Goal: Task Accomplishment & Management: Manage account settings

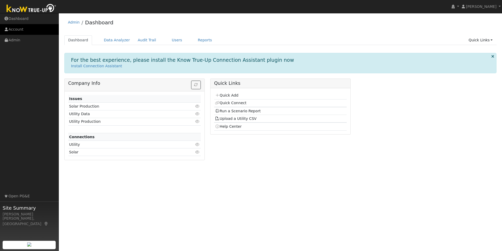
click at [14, 29] on link "Account" at bounding box center [29, 29] width 59 height 11
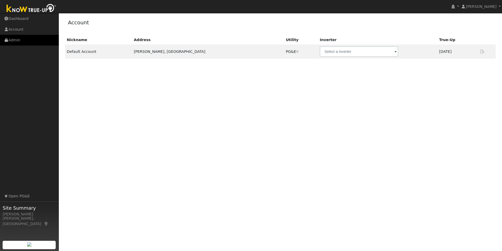
click at [18, 39] on link "Admin" at bounding box center [29, 40] width 59 height 11
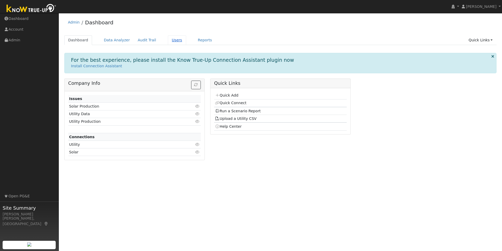
click at [171, 40] on link "Users" at bounding box center [177, 40] width 18 height 10
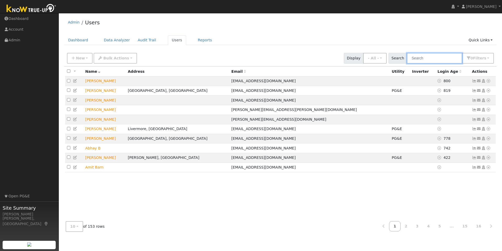
click at [427, 58] on input "text" at bounding box center [433, 58] width 55 height 11
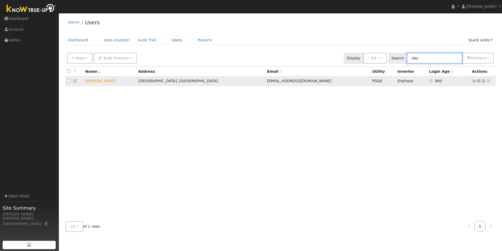
type input "clay"
click at [99, 85] on td "Jerome Clay" at bounding box center [109, 81] width 53 height 10
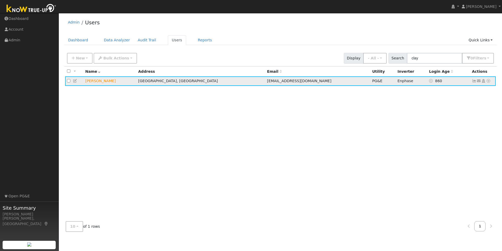
click at [474, 81] on icon at bounding box center [473, 81] width 5 height 4
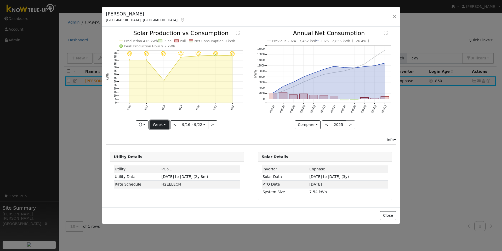
click at [167, 123] on button "Week" at bounding box center [159, 124] width 19 height 9
click at [167, 150] on link "Month" at bounding box center [168, 149] width 36 height 7
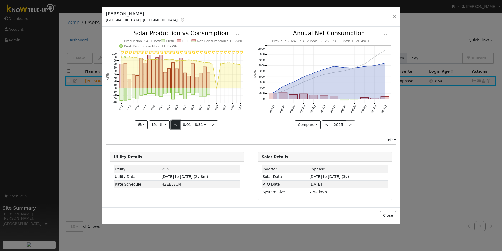
click at [177, 123] on button "<" at bounding box center [175, 124] width 9 height 9
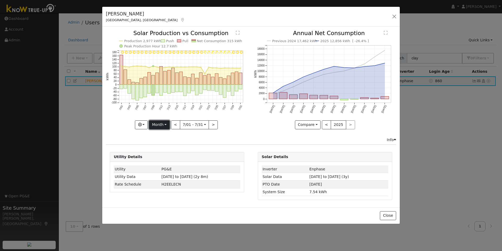
click at [165, 125] on button "Month" at bounding box center [159, 124] width 21 height 9
click at [162, 135] on link "Day" at bounding box center [167, 135] width 36 height 7
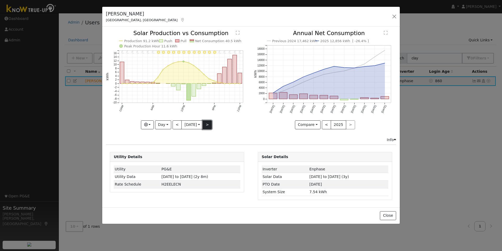
click at [209, 126] on button ">" at bounding box center [206, 124] width 9 height 9
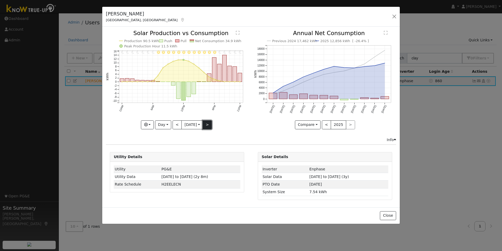
click at [209, 126] on button ">" at bounding box center [206, 124] width 9 height 9
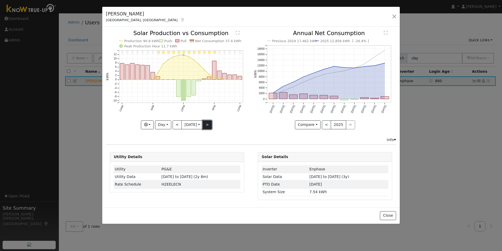
click at [208, 125] on button ">" at bounding box center [206, 124] width 9 height 9
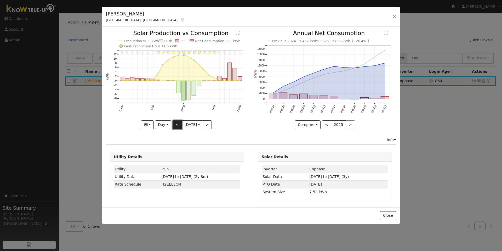
click at [178, 124] on button "<" at bounding box center [176, 124] width 9 height 9
type input "2025-08-02"
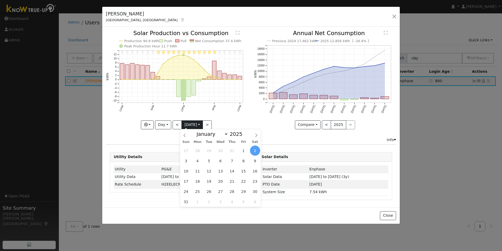
click at [200, 124] on input "2025-08-02" at bounding box center [192, 124] width 21 height 8
click at [185, 136] on icon at bounding box center [185, 135] width 4 height 4
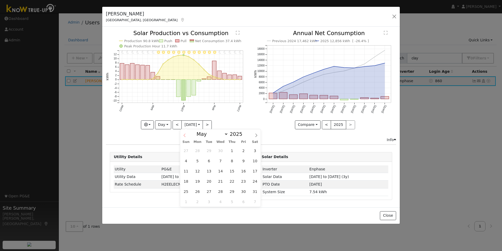
select select "3"
click at [211, 172] on span "15" at bounding box center [209, 171] width 10 height 10
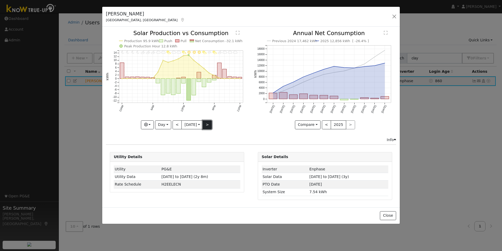
click at [208, 123] on button ">" at bounding box center [206, 124] width 9 height 9
click at [209, 123] on button ">" at bounding box center [206, 124] width 9 height 9
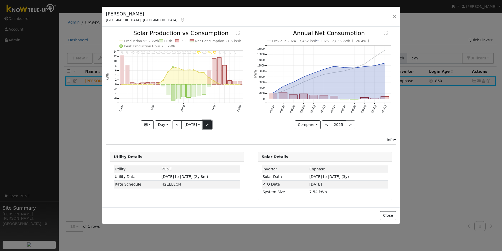
click at [208, 125] on button ">" at bounding box center [206, 124] width 9 height 9
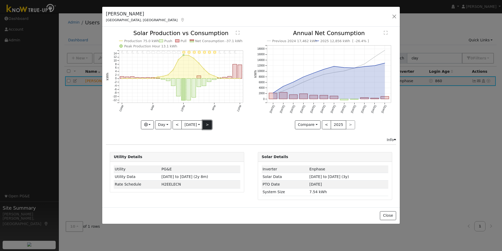
click at [208, 125] on button ">" at bounding box center [206, 124] width 9 height 9
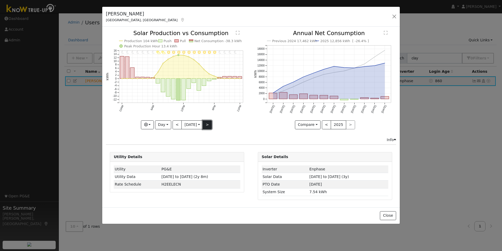
click at [208, 125] on button ">" at bounding box center [206, 124] width 9 height 9
click at [208, 123] on button ">" at bounding box center [206, 124] width 9 height 9
click at [208, 124] on button ">" at bounding box center [206, 124] width 9 height 9
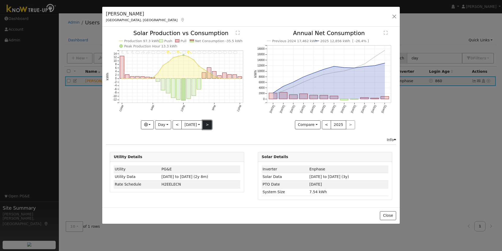
click at [208, 124] on button ">" at bounding box center [206, 124] width 9 height 9
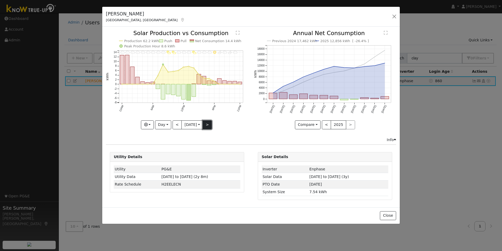
click at [208, 125] on button ">" at bounding box center [206, 124] width 9 height 9
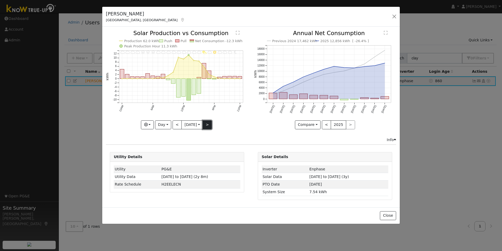
click at [208, 125] on button ">" at bounding box center [206, 124] width 9 height 9
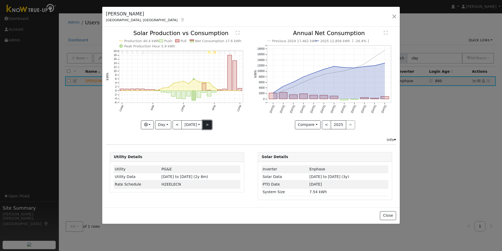
click at [208, 125] on button ">" at bounding box center [206, 124] width 9 height 9
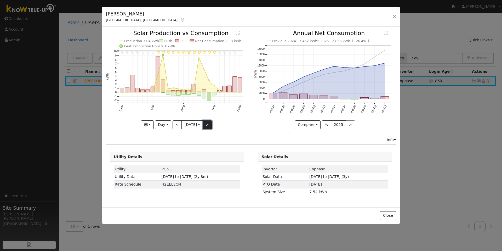
click at [208, 125] on button ">" at bounding box center [206, 124] width 9 height 9
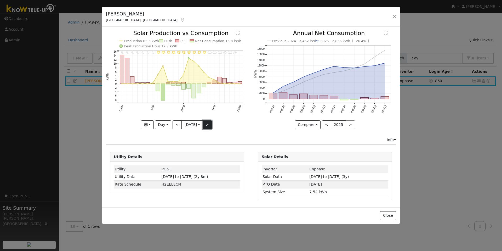
click at [208, 125] on button ">" at bounding box center [206, 124] width 9 height 9
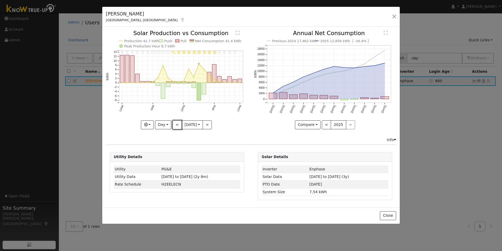
click at [176, 124] on button "<" at bounding box center [176, 124] width 9 height 9
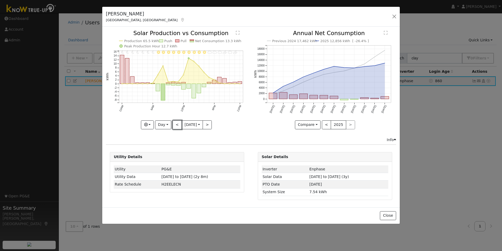
click at [176, 124] on button "<" at bounding box center [176, 124] width 9 height 9
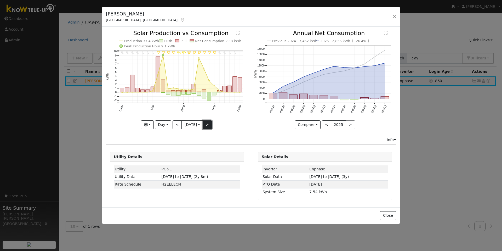
click at [209, 124] on button ">" at bounding box center [206, 124] width 9 height 9
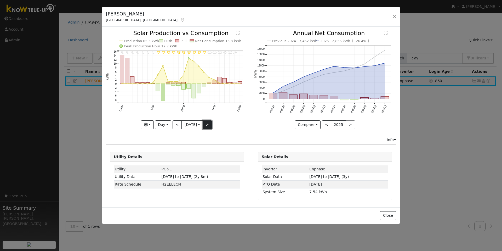
click at [209, 124] on button ">" at bounding box center [206, 124] width 9 height 9
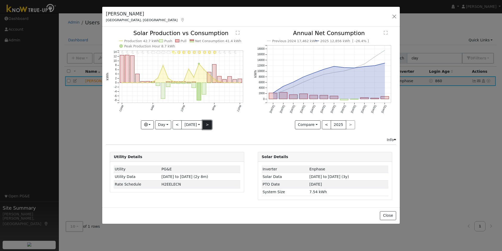
click at [208, 126] on button ">" at bounding box center [206, 124] width 9 height 9
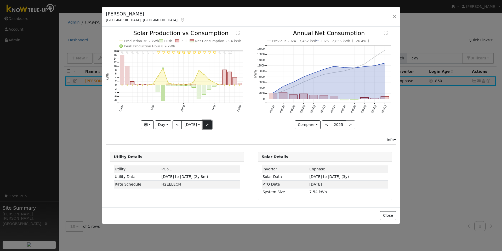
click at [208, 126] on button ">" at bounding box center [206, 124] width 9 height 9
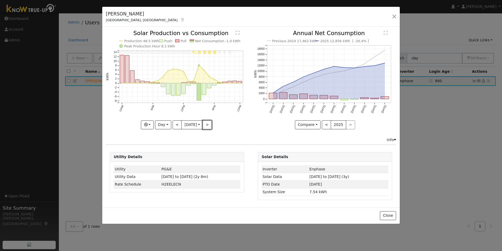
click at [210, 126] on button ">" at bounding box center [206, 124] width 9 height 9
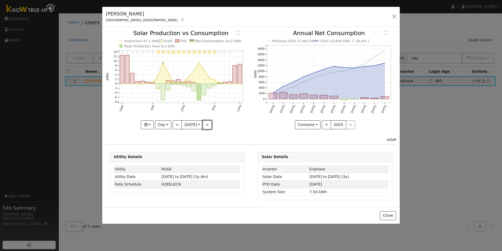
click at [210, 126] on button ">" at bounding box center [206, 124] width 9 height 9
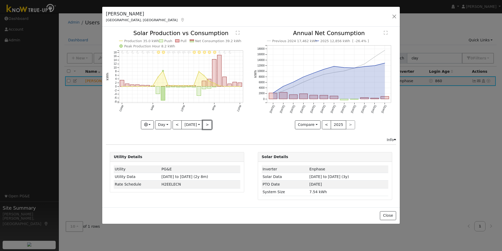
click at [210, 126] on button ">" at bounding box center [206, 124] width 9 height 9
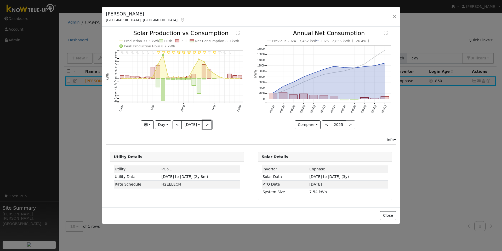
click at [210, 126] on button ">" at bounding box center [206, 124] width 9 height 9
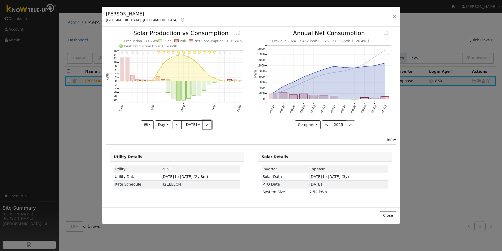
click at [210, 126] on button ">" at bounding box center [206, 124] width 9 height 9
click at [175, 127] on button "<" at bounding box center [176, 124] width 9 height 9
click at [208, 125] on button ">" at bounding box center [206, 124] width 9 height 9
click at [209, 123] on button ">" at bounding box center [206, 124] width 9 height 9
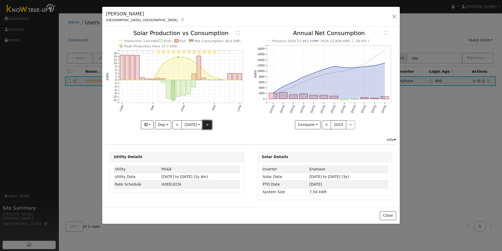
click at [209, 123] on button ">" at bounding box center [206, 124] width 9 height 9
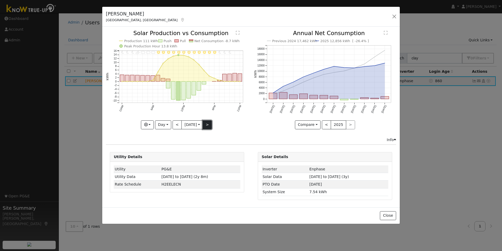
click at [208, 125] on button ">" at bounding box center [206, 124] width 9 height 9
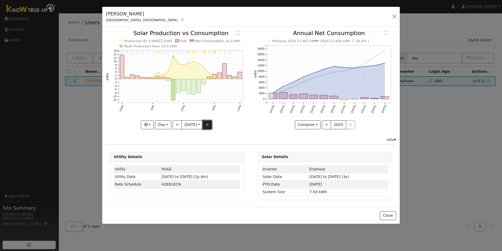
click at [208, 124] on button ">" at bounding box center [206, 124] width 9 height 9
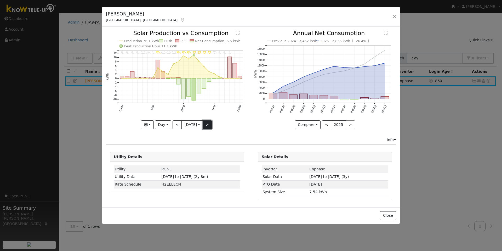
click at [208, 126] on button ">" at bounding box center [206, 124] width 9 height 9
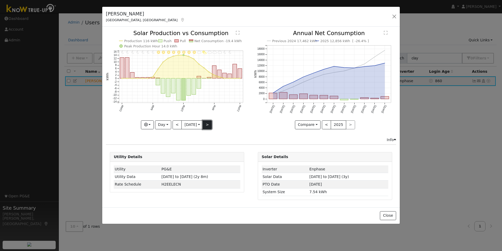
click at [209, 123] on button ">" at bounding box center [206, 124] width 9 height 9
click at [209, 124] on button ">" at bounding box center [206, 124] width 9 height 9
click at [208, 124] on button ">" at bounding box center [206, 124] width 9 height 9
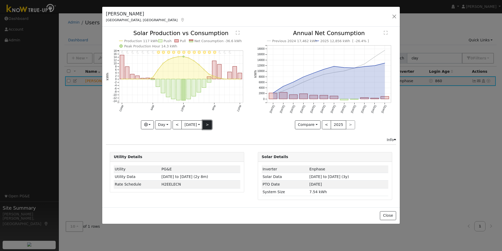
click at [208, 124] on button ">" at bounding box center [206, 124] width 9 height 9
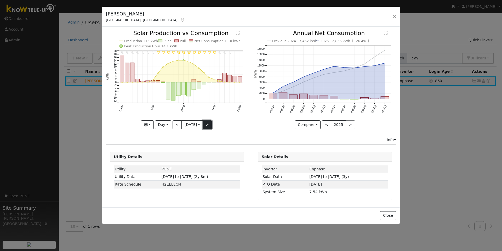
click at [208, 124] on button ">" at bounding box center [206, 124] width 9 height 9
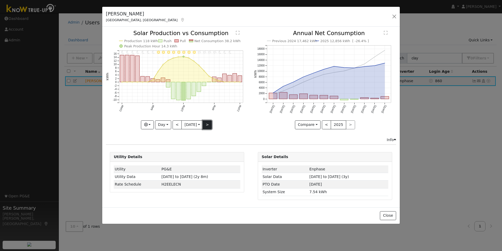
click at [208, 124] on button ">" at bounding box center [206, 124] width 9 height 9
type input "2025-05-23"
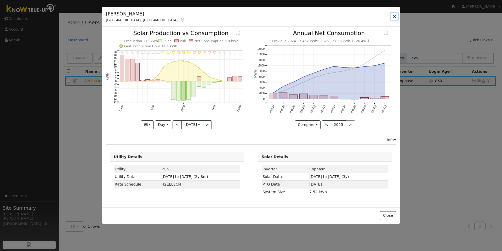
click at [394, 16] on button "button" at bounding box center [393, 16] width 7 height 7
